Goal: Task Accomplishment & Management: Complete application form

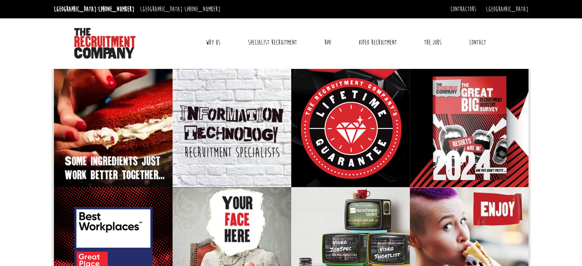
click at [211, 38] on link "Why Us" at bounding box center [213, 42] width 26 height 19
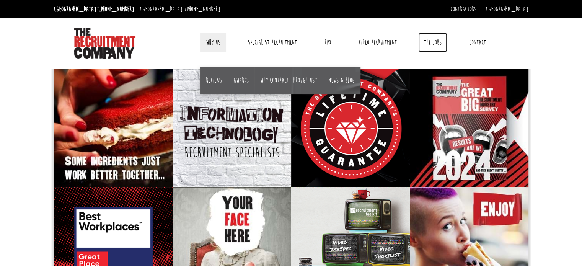
click at [438, 40] on link "The Jobs" at bounding box center [433, 42] width 29 height 19
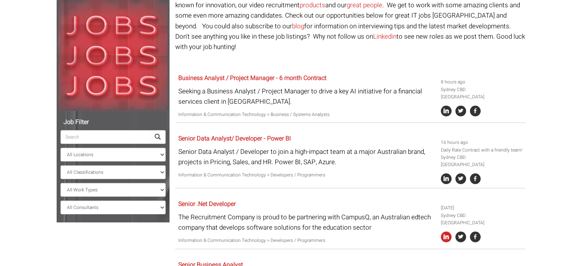
scroll to position [84, 0]
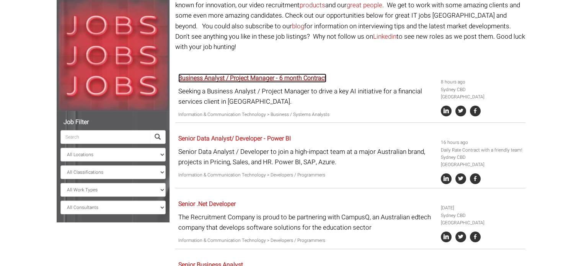
click at [305, 74] on link "Business Analyst / Project Manager - 6 month Contract" at bounding box center [252, 78] width 148 height 9
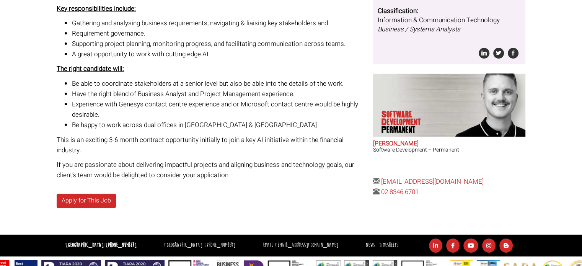
scroll to position [231, 0]
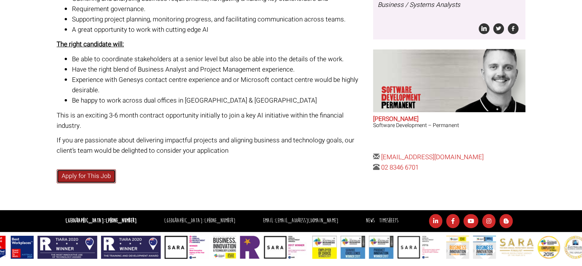
click at [78, 174] on link "Apply for This Job" at bounding box center [86, 176] width 59 height 14
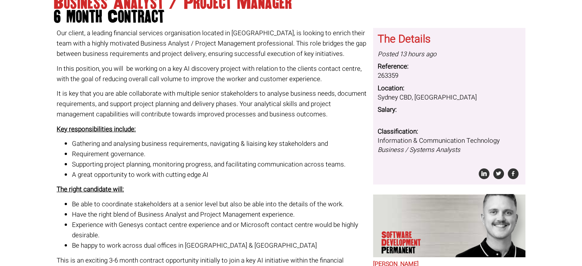
scroll to position [0, 0]
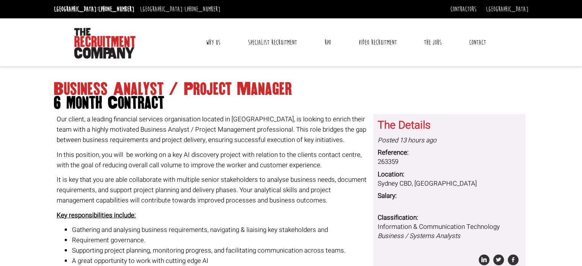
click at [473, 43] on link "Contact" at bounding box center [478, 42] width 28 height 19
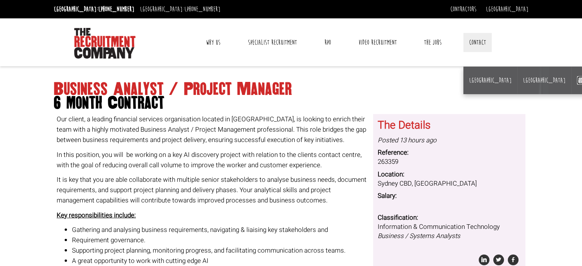
click at [578, 81] on link "Work for us" at bounding box center [590, 80] width 25 height 8
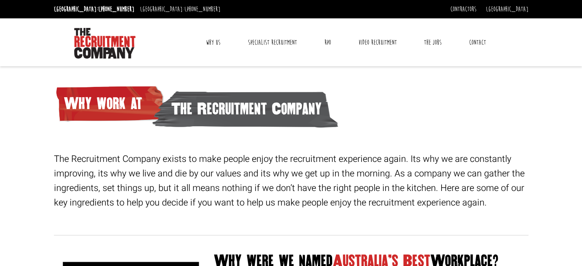
drag, startPoint x: 73, startPoint y: 27, endPoint x: 146, endPoint y: 58, distance: 79.0
click at [146, 58] on div at bounding box center [126, 42] width 110 height 33
click at [124, 52] on img at bounding box center [104, 43] width 61 height 31
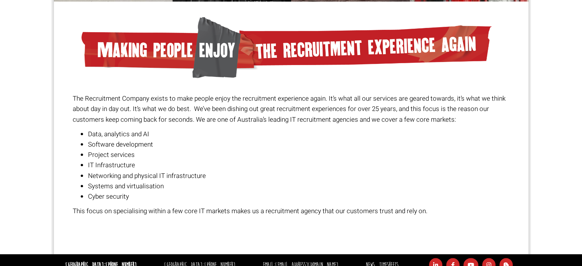
scroll to position [586, 0]
